Goal: Check status: Check status

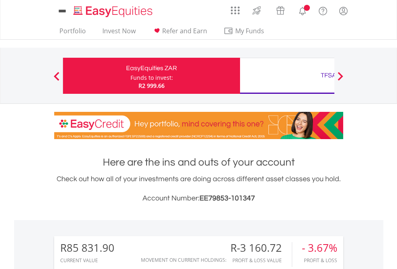
scroll to position [77, 126]
click at [130, 76] on div "Funds to invest:" at bounding box center [151, 78] width 43 height 8
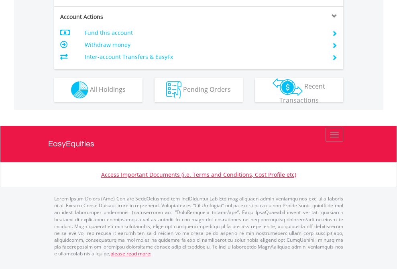
scroll to position [700, 0]
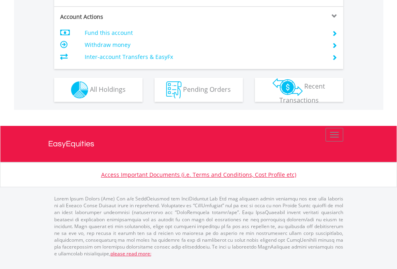
scroll to position [700, 0]
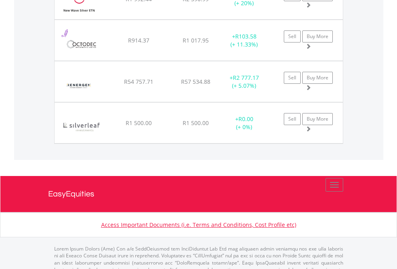
scroll to position [77, 126]
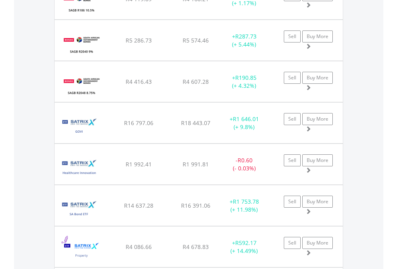
scroll to position [77, 126]
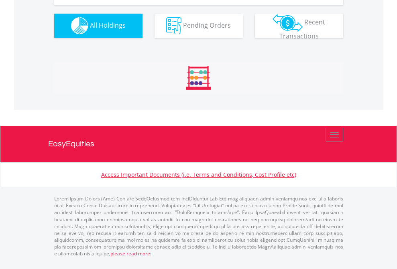
scroll to position [892, 0]
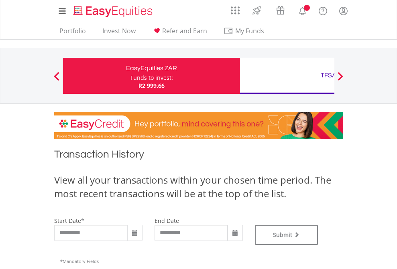
type input "**********"
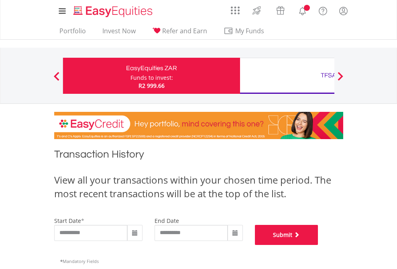
click at [318, 245] on button "Submit" at bounding box center [286, 235] width 63 height 20
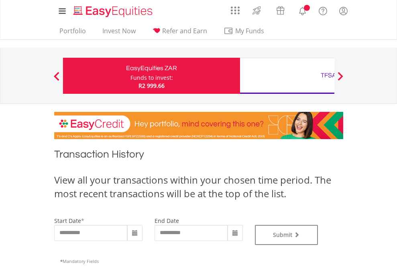
click at [287, 76] on div "TFSA" at bounding box center [328, 75] width 167 height 11
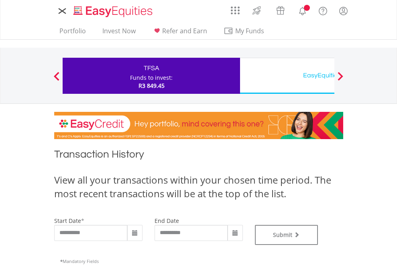
type input "**********"
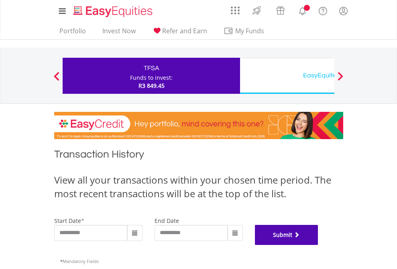
click at [318, 245] on button "Submit" at bounding box center [286, 235] width 63 height 20
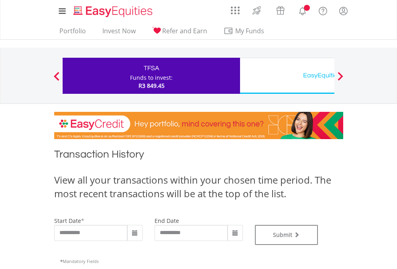
click at [287, 76] on div "EasyEquities USD" at bounding box center [328, 75] width 167 height 11
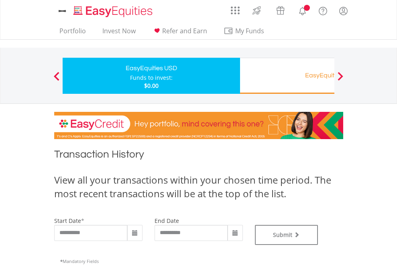
type input "**********"
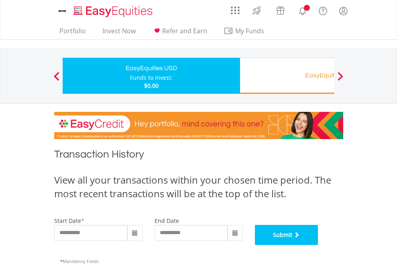
click at [318, 245] on button "Submit" at bounding box center [286, 235] width 63 height 20
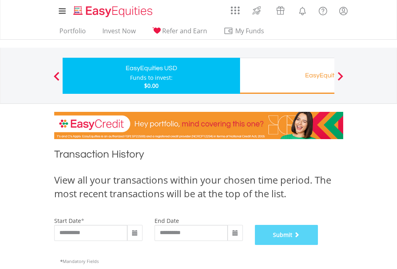
scroll to position [325, 0]
